Goal: Transaction & Acquisition: Purchase product/service

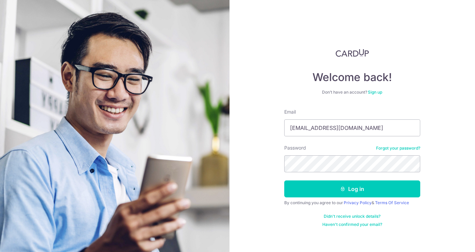
type input "[EMAIL_ADDRESS][DOMAIN_NAME]"
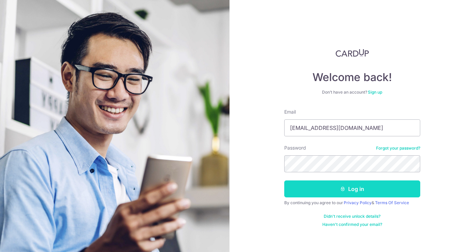
click at [351, 188] on button "Log in" at bounding box center [352, 189] width 136 height 17
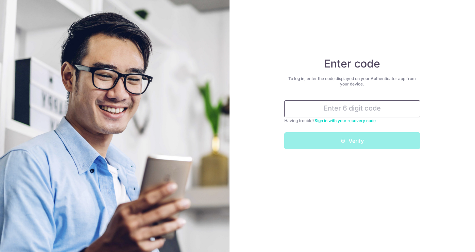
click at [356, 109] on input "text" at bounding box center [352, 109] width 136 height 17
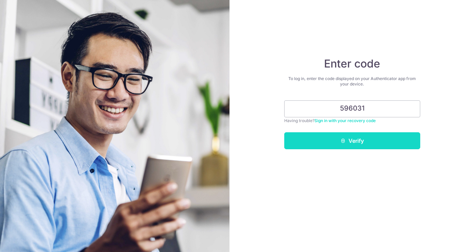
type input "596031"
click at [369, 141] on button "Verify" at bounding box center [352, 140] width 136 height 17
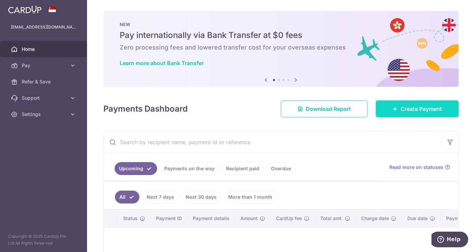
click at [403, 110] on span "Create Payment" at bounding box center [420, 109] width 41 height 8
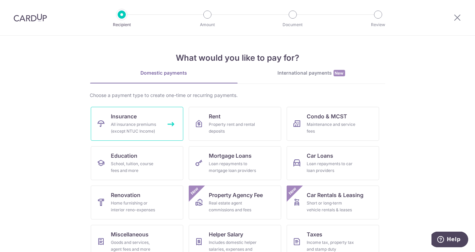
click at [149, 131] on div "All insurance premiums (except NTUC Income)" at bounding box center [135, 128] width 49 height 14
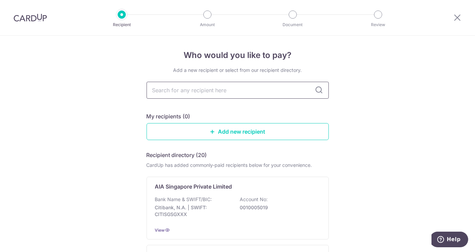
click at [215, 93] on input "text" at bounding box center [237, 90] width 182 height 17
type input "inc"
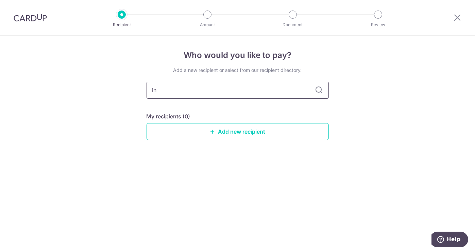
type input "i"
type input "m"
type input "ntuc"
type input "n"
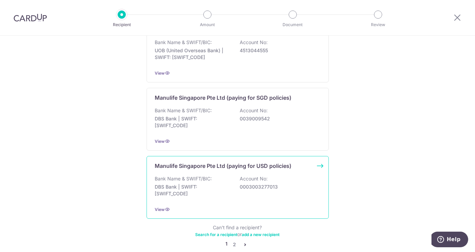
scroll to position [672, 0]
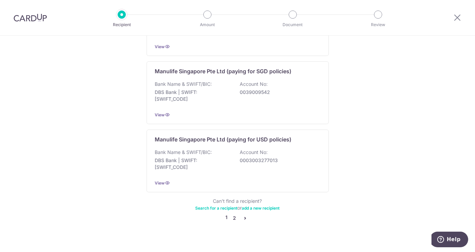
click at [232, 214] on link "2" at bounding box center [234, 218] width 8 height 8
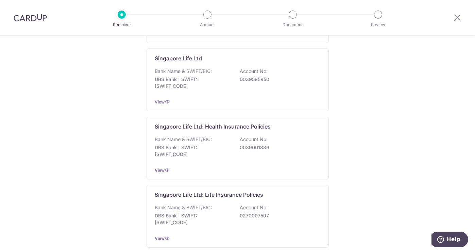
scroll to position [0, 0]
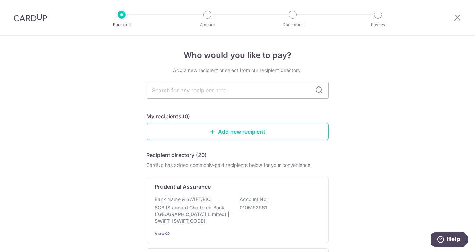
click at [461, 18] on div at bounding box center [456, 17] width 35 height 35
click at [458, 17] on icon at bounding box center [457, 17] width 8 height 8
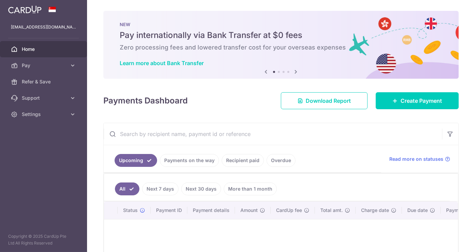
click at [457, 18] on div "× Pause Schedule Pause all future payments in this series Pause just this one p…" at bounding box center [281, 126] width 388 height 252
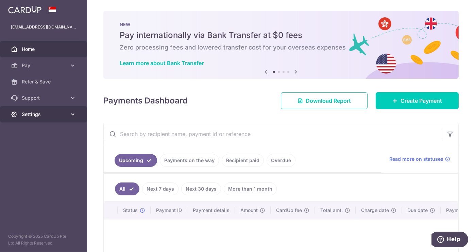
click at [74, 115] on icon at bounding box center [72, 114] width 7 height 7
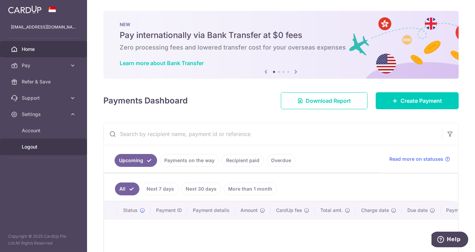
click at [35, 148] on span "Logout" at bounding box center [44, 147] width 45 height 7
